Goal: Task Accomplishment & Management: Use online tool/utility

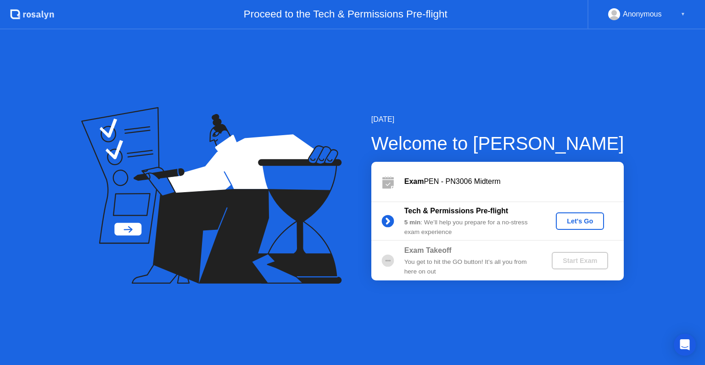
click at [578, 219] on div "Let's Go" at bounding box center [580, 220] width 41 height 7
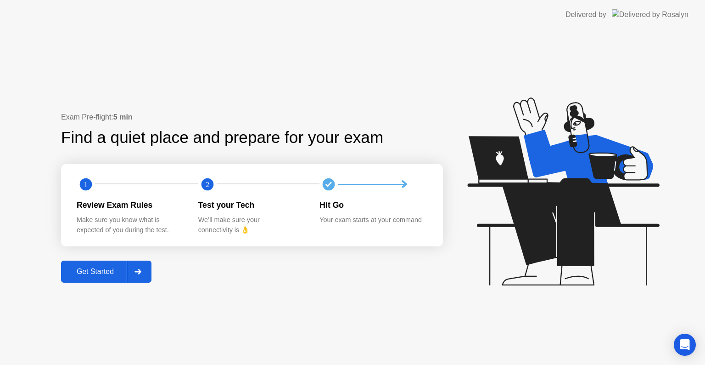
click at [110, 267] on div "Get Started" at bounding box center [95, 271] width 63 height 8
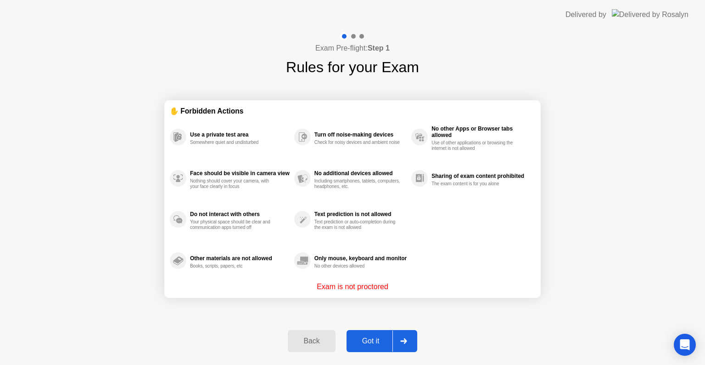
click at [359, 347] on button "Got it" at bounding box center [382, 341] width 71 height 22
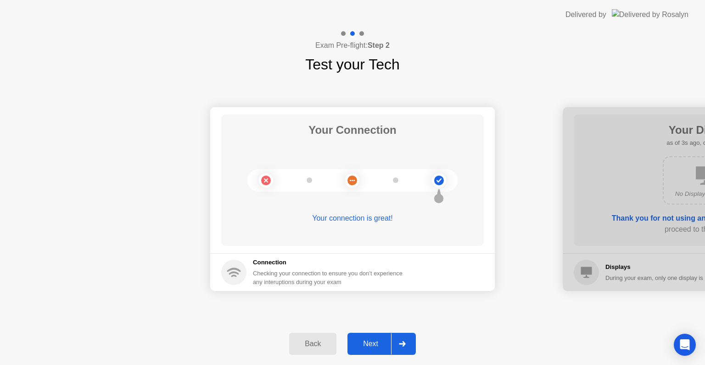
click at [359, 347] on div "Next" at bounding box center [370, 343] width 41 height 8
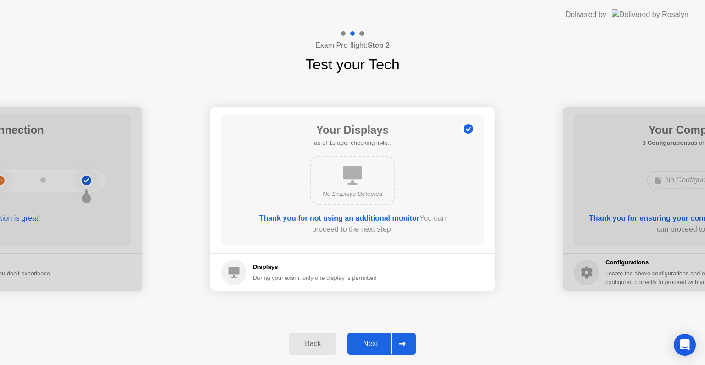
click at [359, 347] on div "Next" at bounding box center [370, 343] width 41 height 8
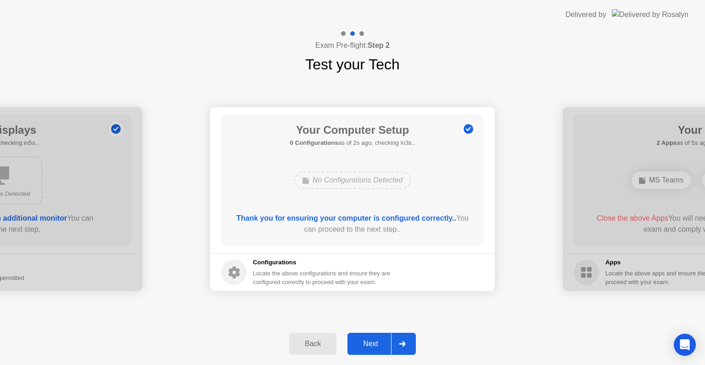
click at [359, 347] on div "Next" at bounding box center [370, 343] width 41 height 8
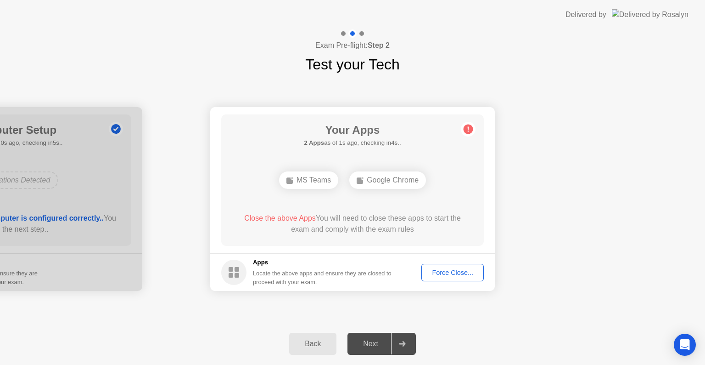
click at [455, 272] on div "Force Close..." at bounding box center [453, 272] width 56 height 7
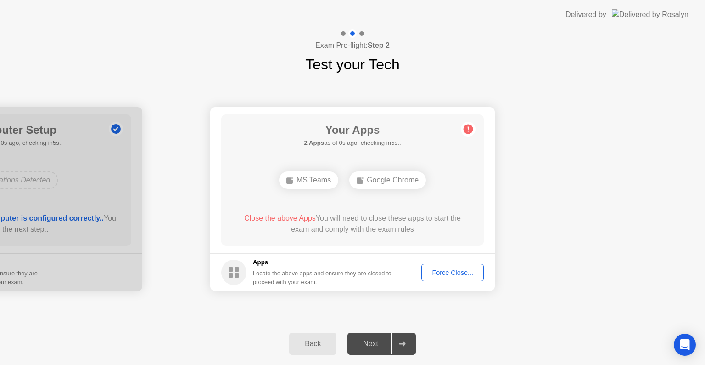
click at [448, 274] on div "Force Close..." at bounding box center [453, 272] width 56 height 7
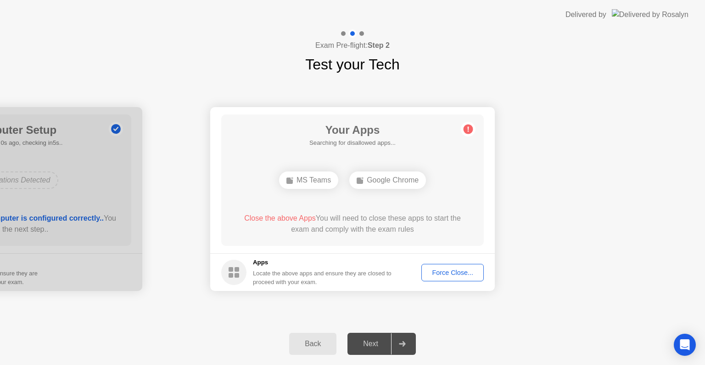
click at [469, 275] on div "Force Close..." at bounding box center [453, 272] width 56 height 7
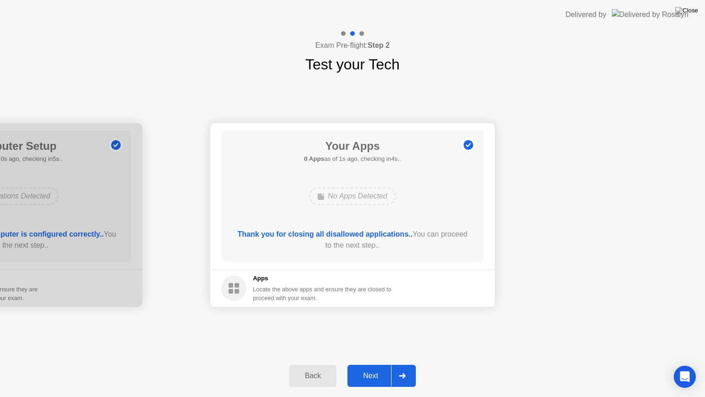
click at [368, 364] on button "Next" at bounding box center [382, 376] width 68 height 22
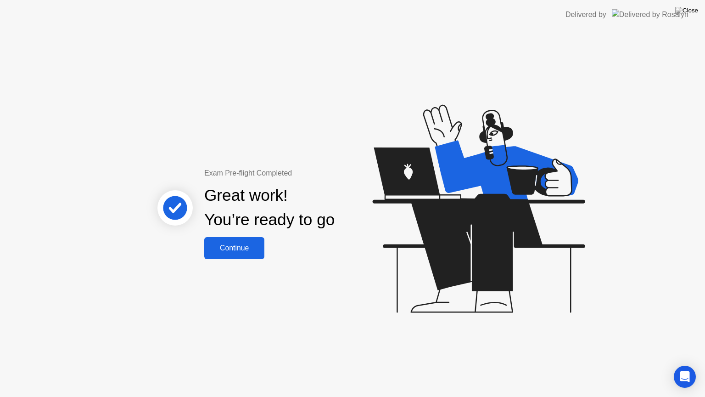
click at [250, 241] on button "Continue" at bounding box center [234, 248] width 60 height 22
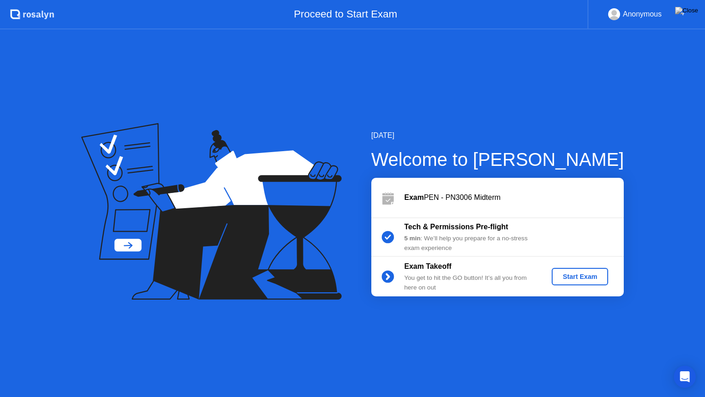
click at [570, 276] on div "Start Exam" at bounding box center [580, 276] width 49 height 7
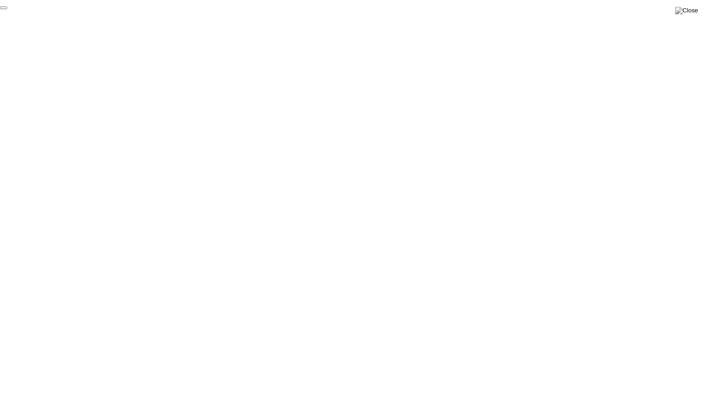
click div "End Proctoring Session"
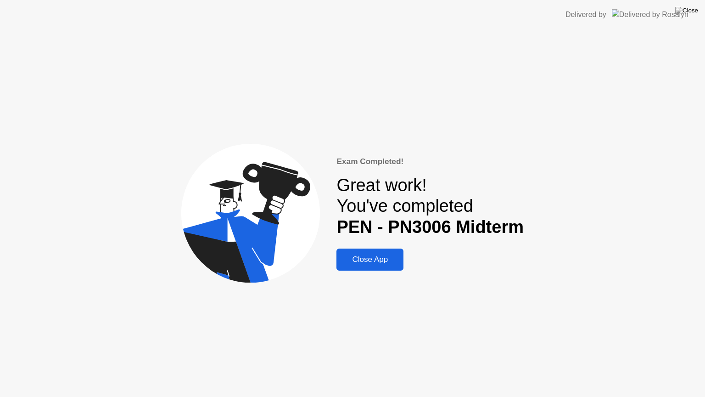
click at [394, 255] on div "Close App" at bounding box center [370, 259] width 62 height 9
